Goal: Obtain resource: Obtain resource

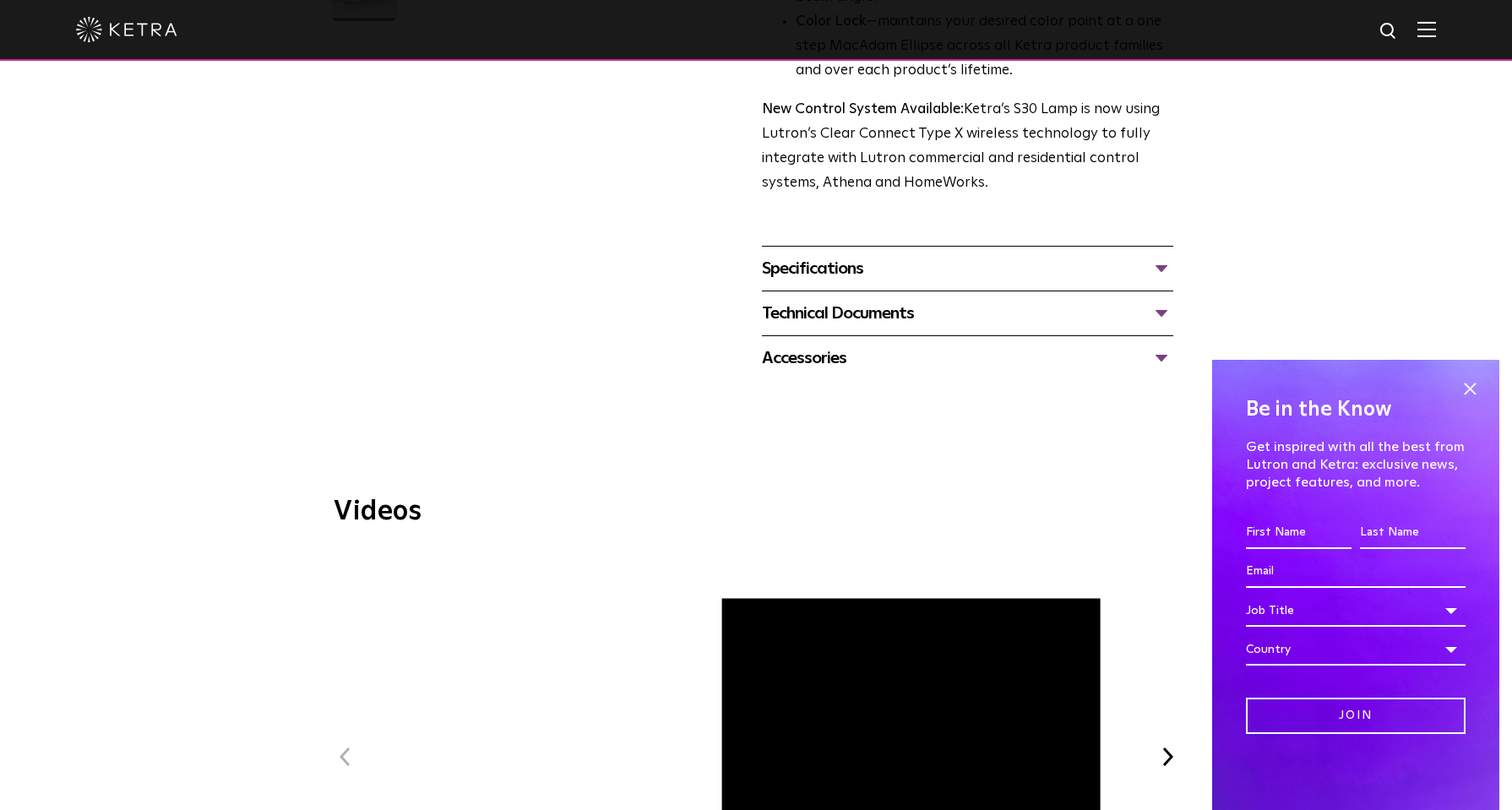
scroll to position [591, 0]
click at [813, 270] on div "Specifications" at bounding box center [968, 266] width 412 height 27
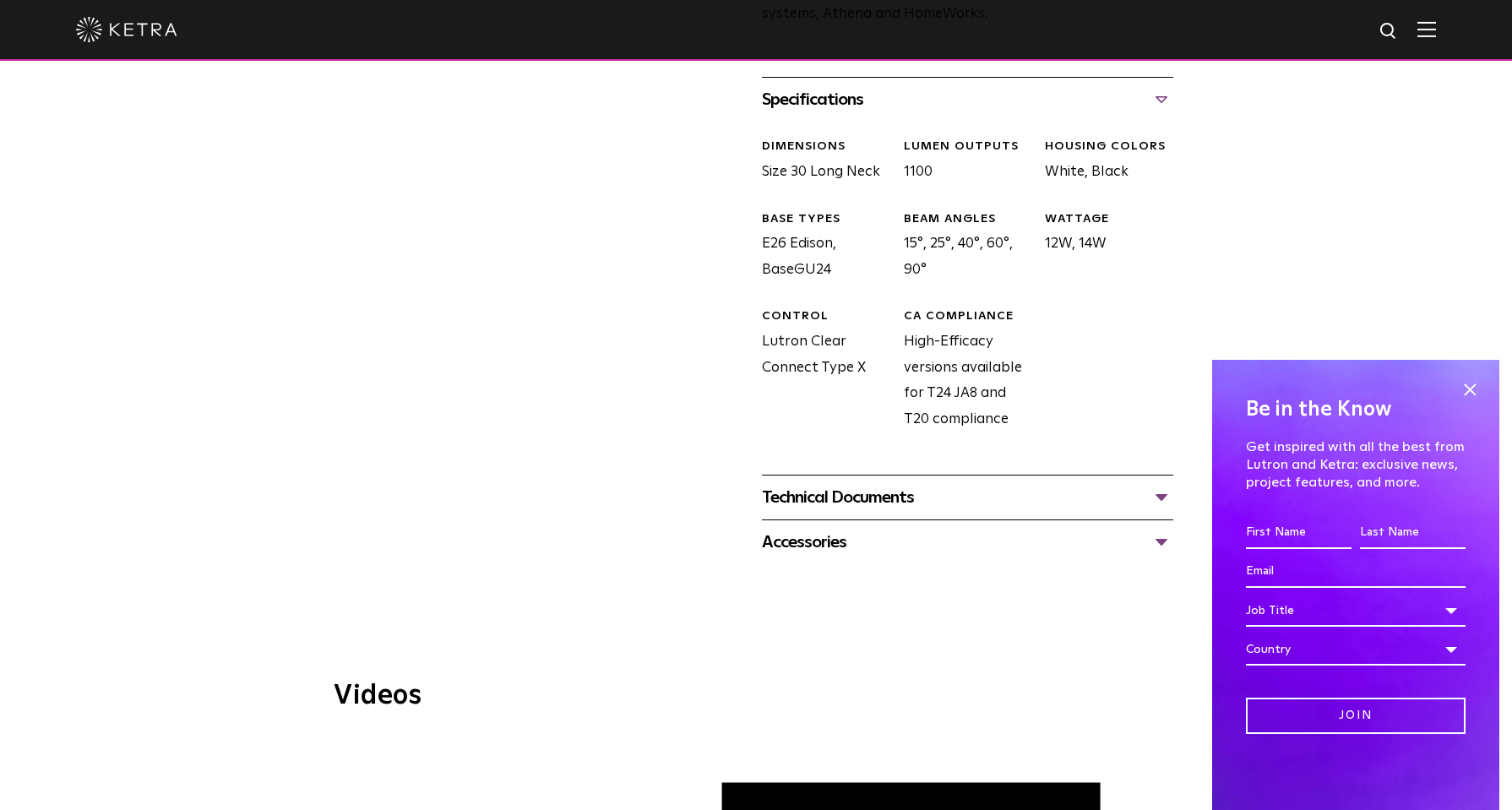
scroll to position [760, 0]
click at [897, 505] on div "Technical Documents" at bounding box center [968, 496] width 412 height 27
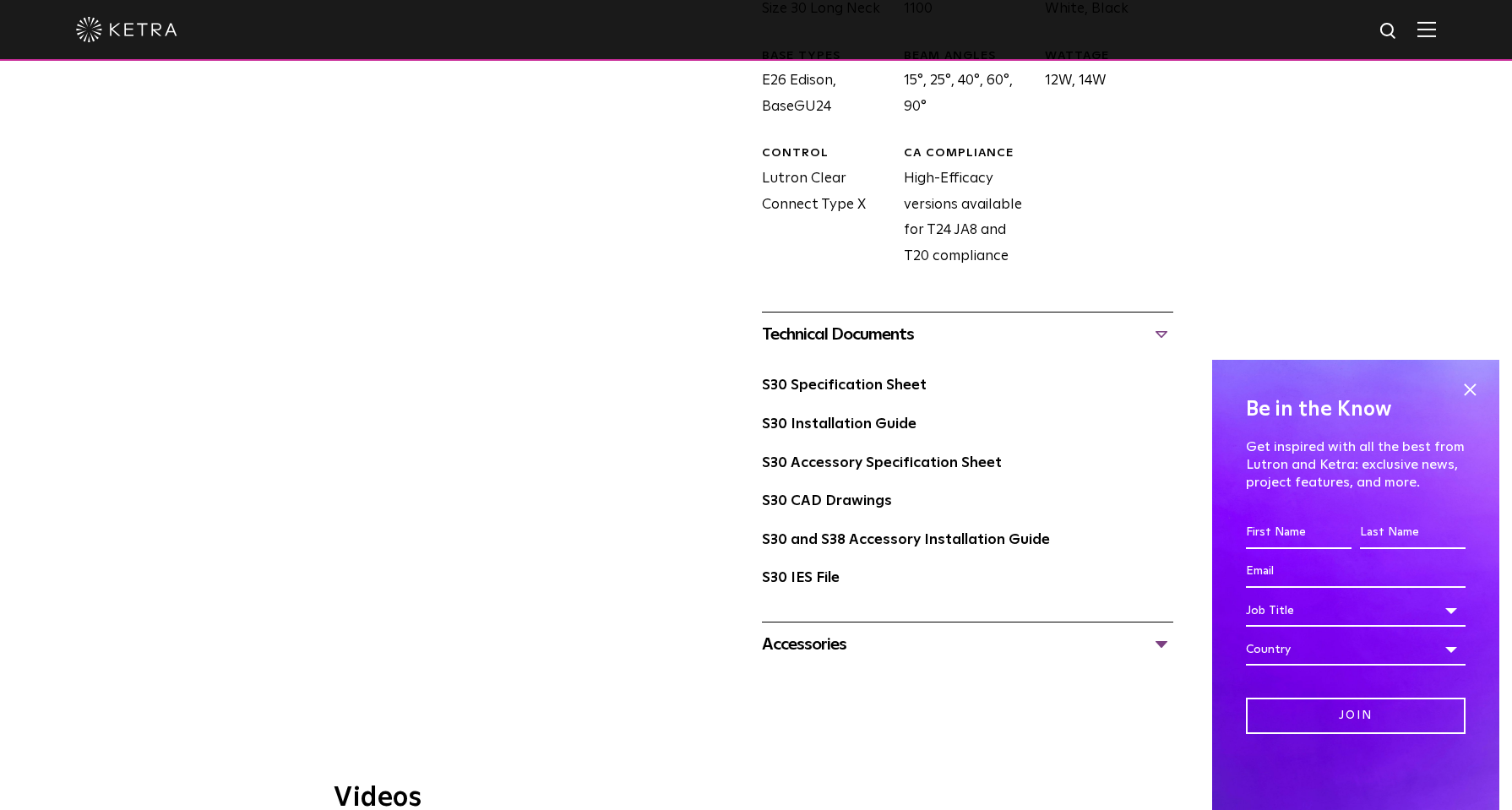
scroll to position [930, 0]
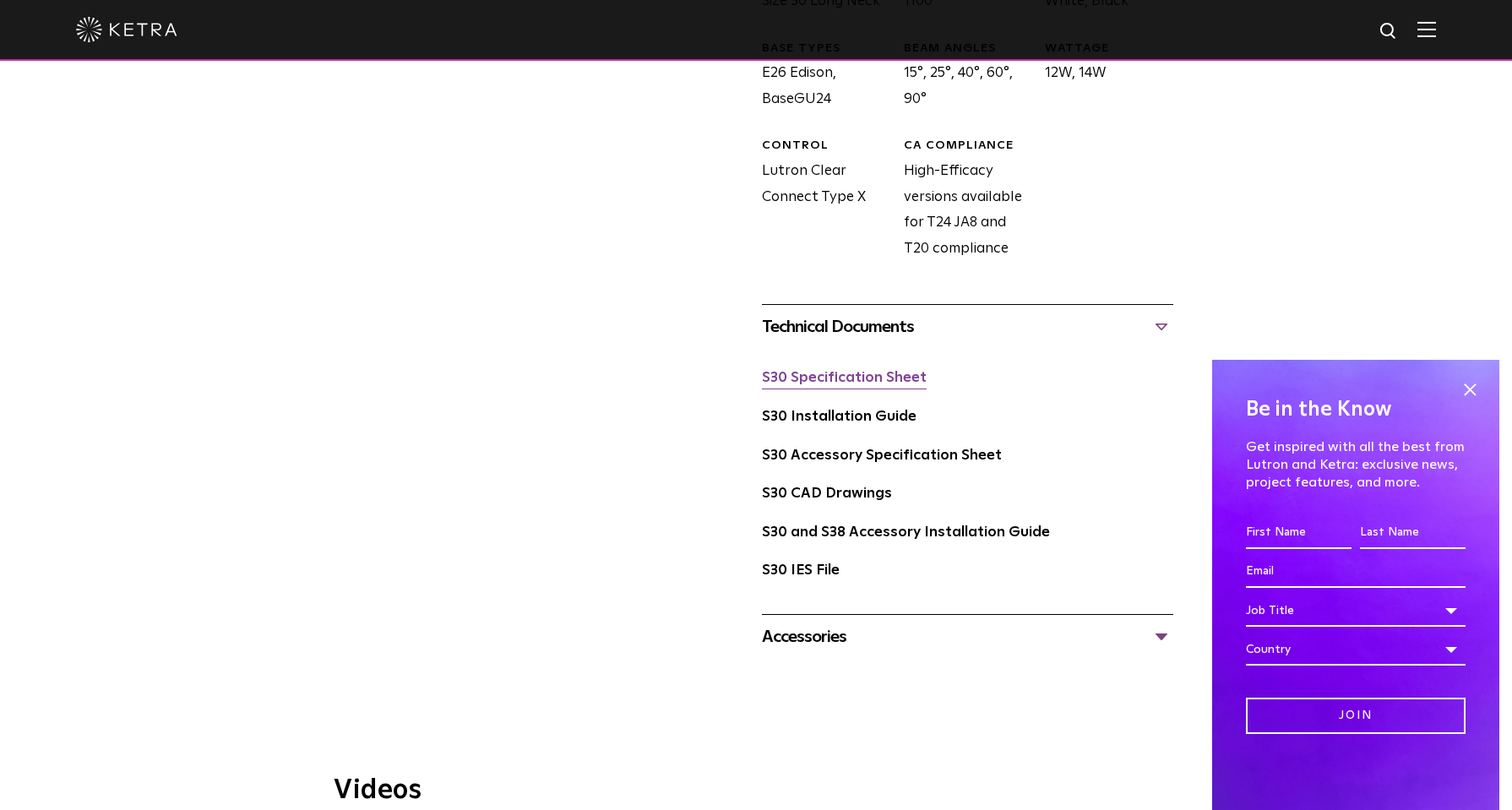
click at [863, 384] on link "S30 Specification Sheet" at bounding box center [845, 378] width 165 height 14
click at [872, 378] on link "S30 Specification Sheet" at bounding box center [845, 378] width 165 height 14
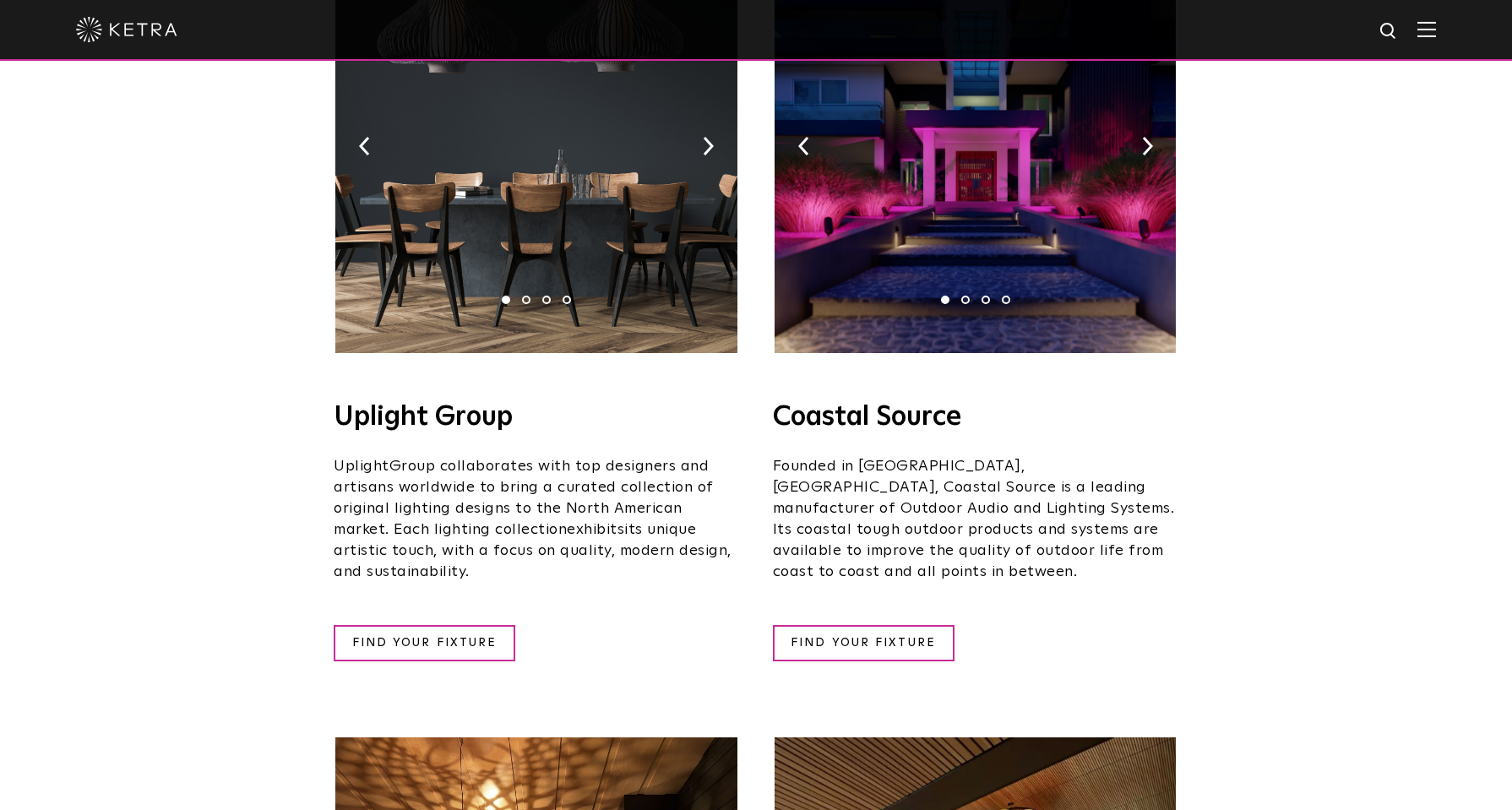
scroll to position [422, 0]
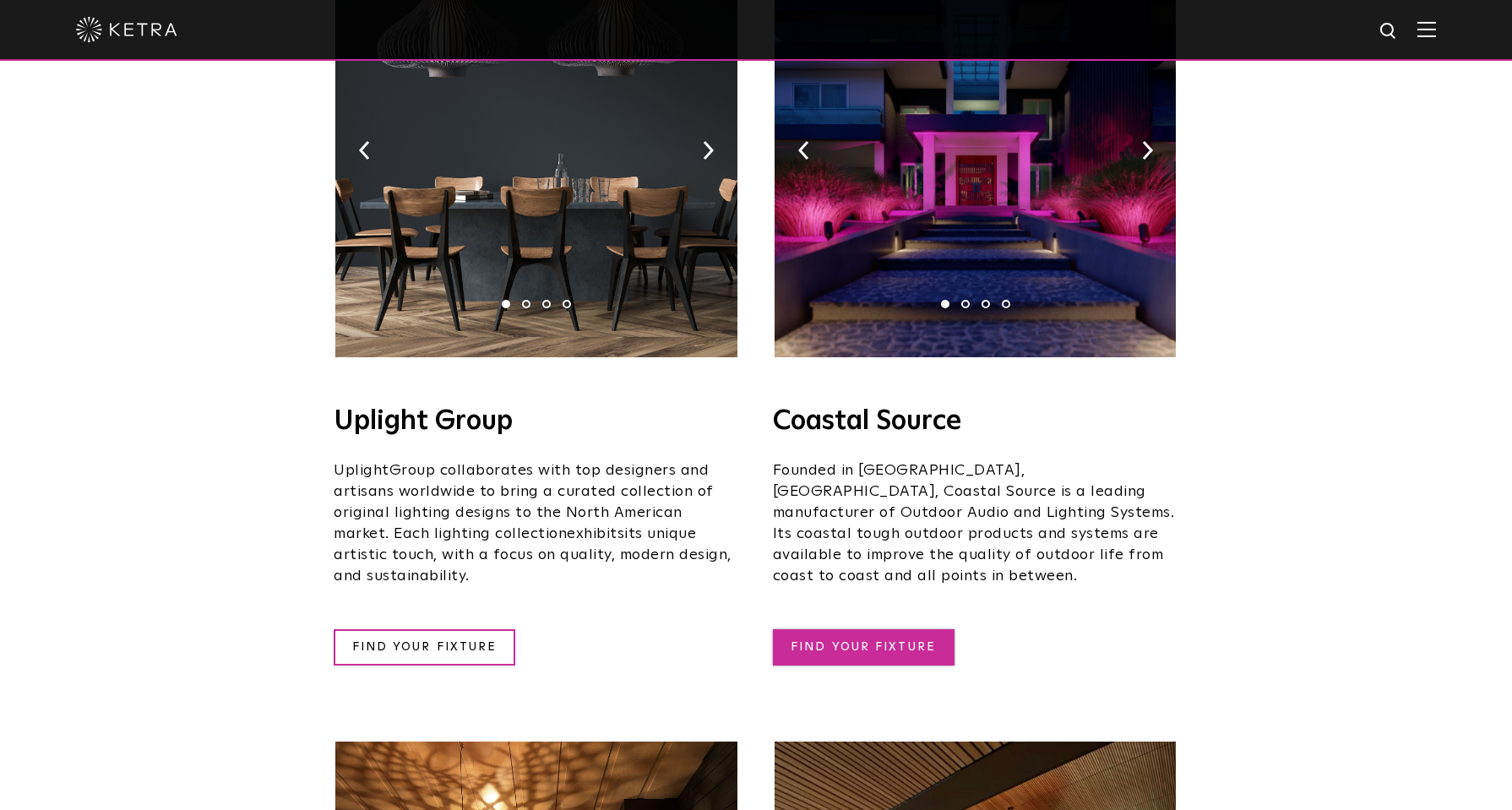
click at [877, 629] on link "FIND YOUR FIXTURE" at bounding box center [863, 647] width 181 height 36
